Goal: Find specific page/section: Find specific page/section

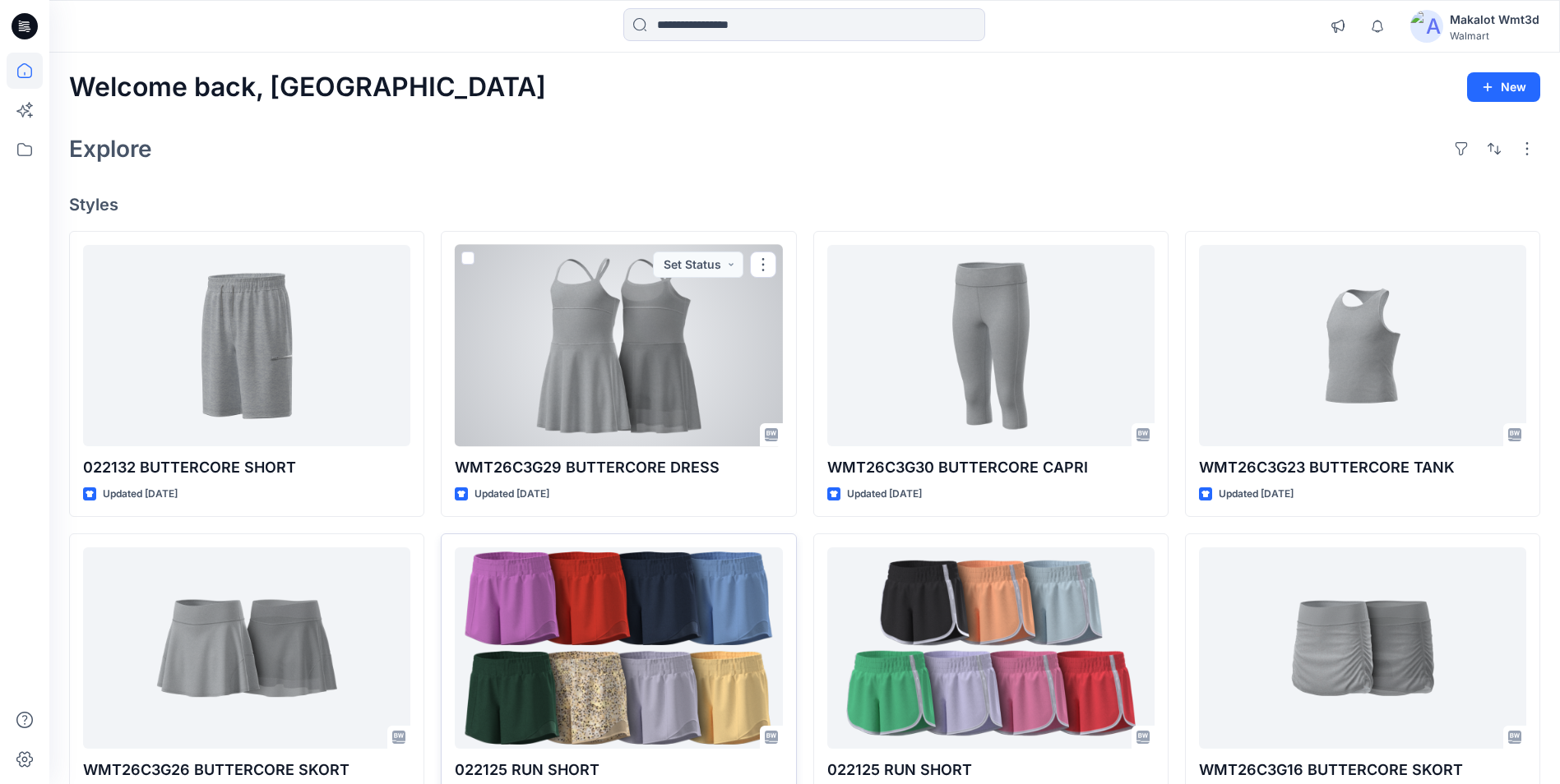
scroll to position [247, 0]
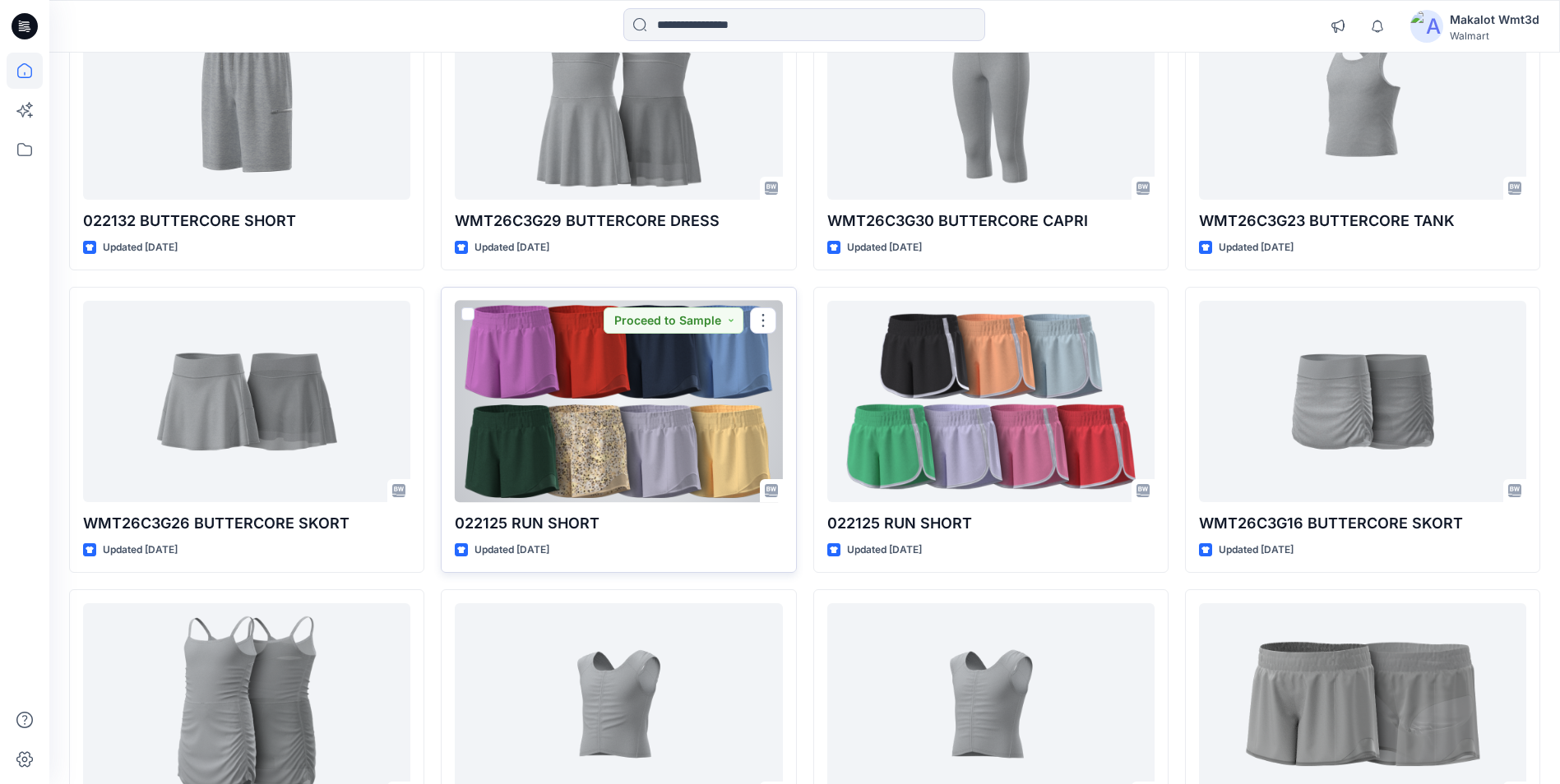
click at [645, 449] on div at bounding box center [619, 402] width 328 height 201
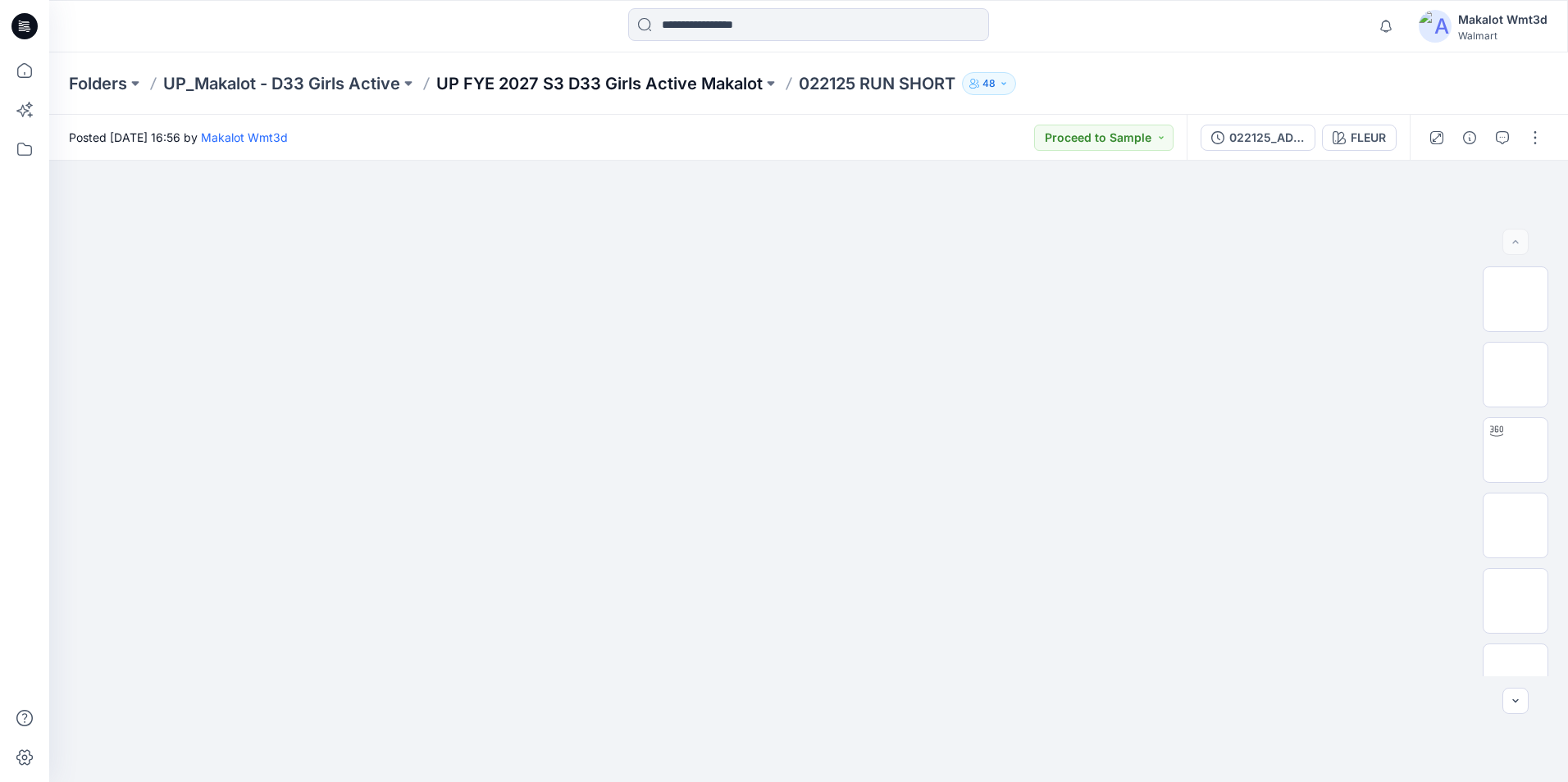
click at [659, 72] on p "UP FYE 2027 S3 D33 Girls Active Makalot" at bounding box center [600, 83] width 327 height 23
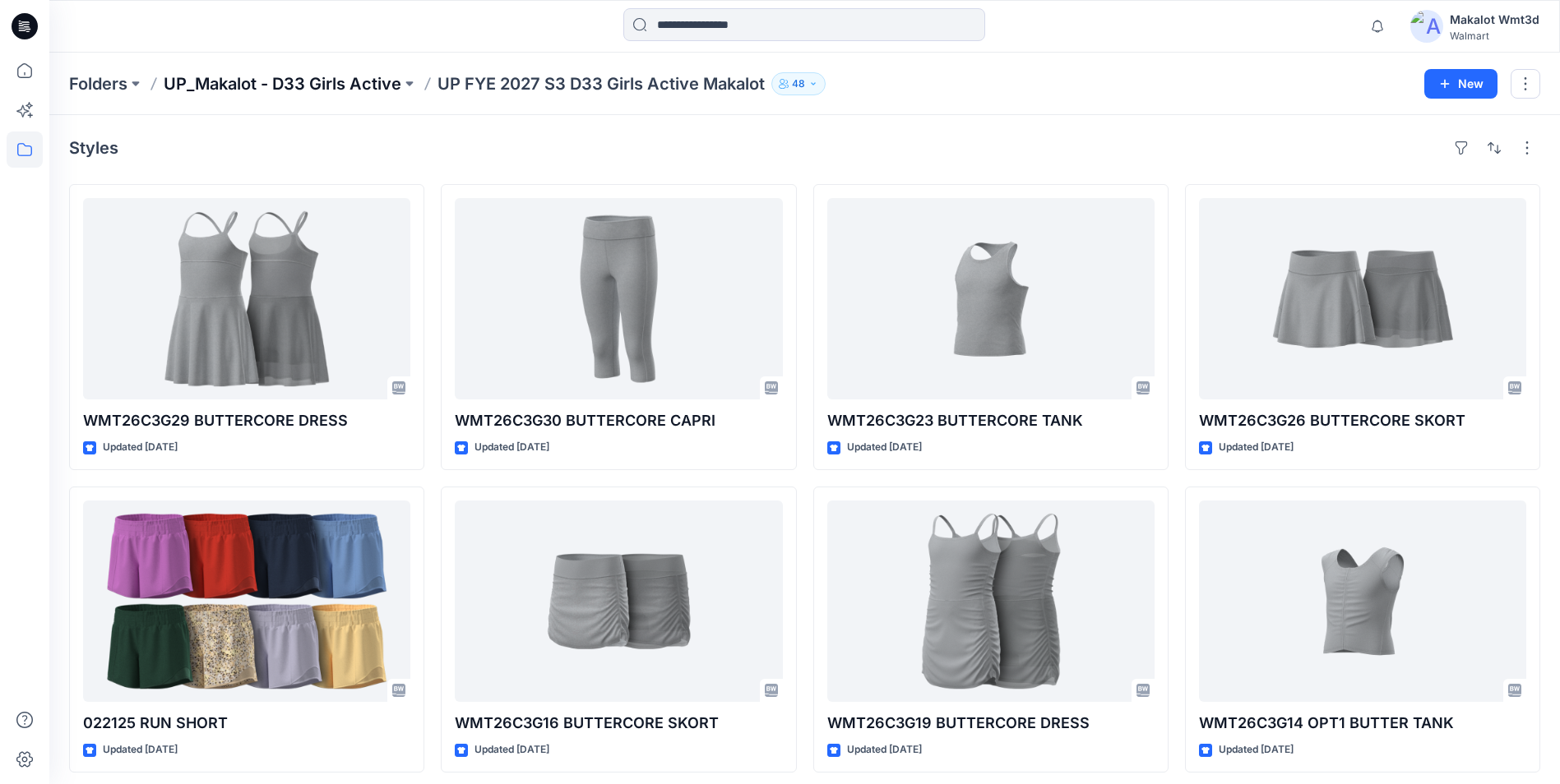
click at [306, 86] on p "UP_Makalot - D33 Girls Active" at bounding box center [282, 84] width 238 height 23
